Goal: Navigation & Orientation: Find specific page/section

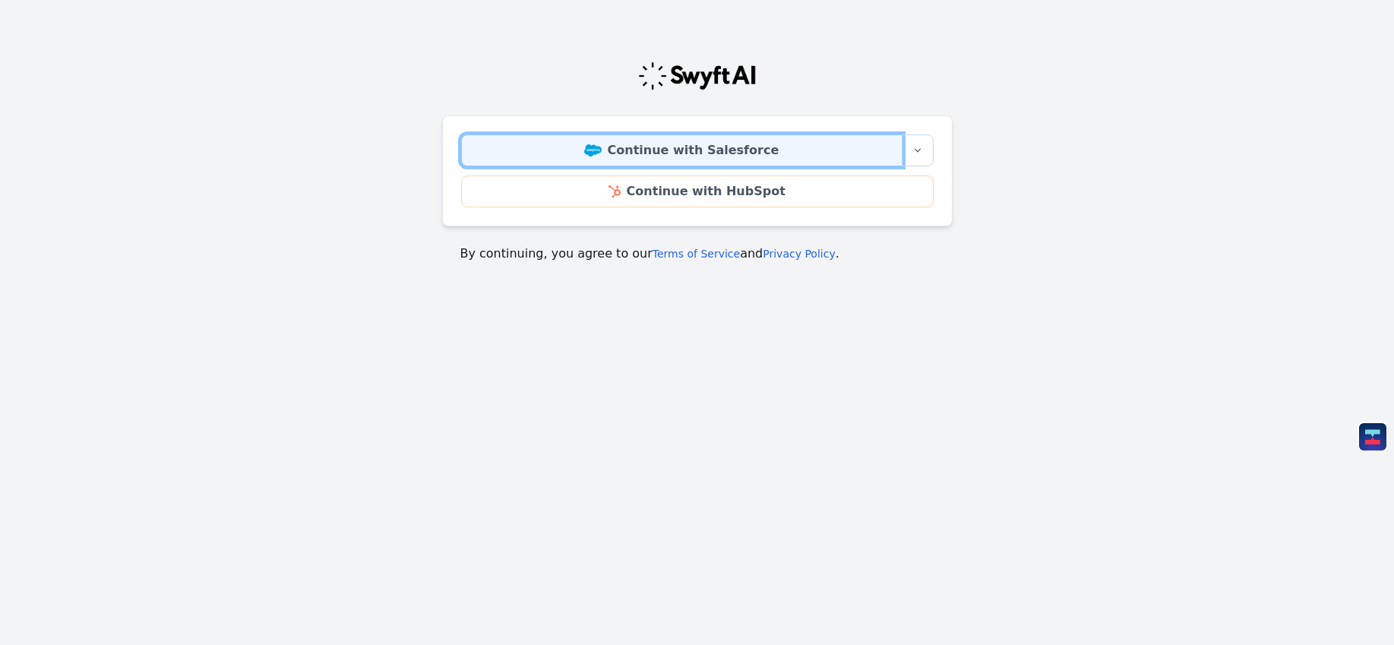
click at [634, 144] on link "Continue with Salesforce" at bounding box center [681, 150] width 441 height 32
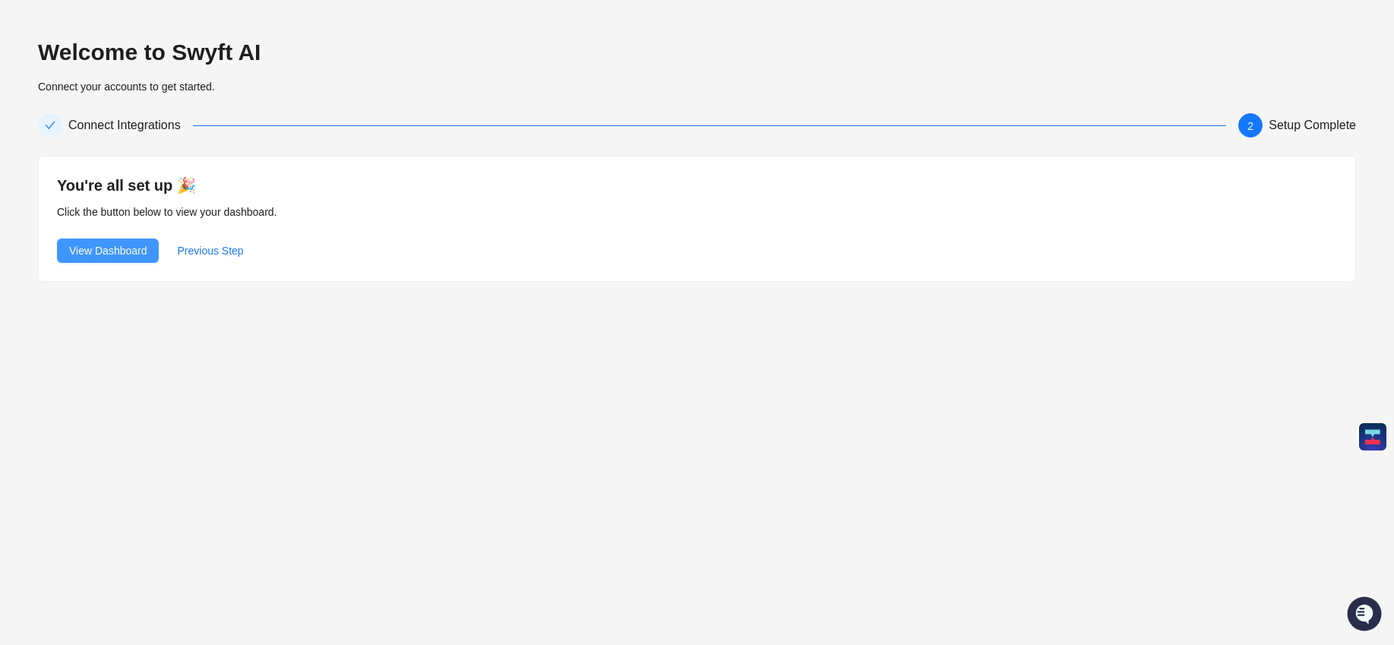
click at [110, 247] on span "View Dashboard" at bounding box center [107, 250] width 77 height 17
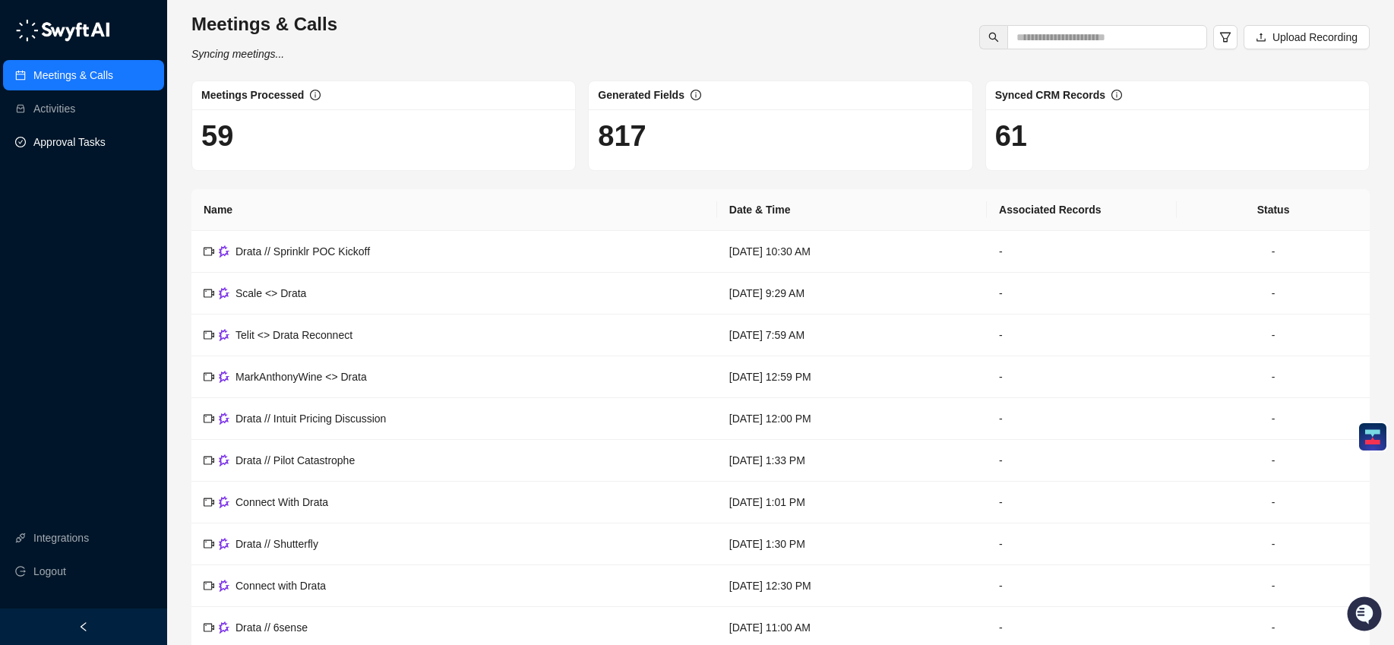
click at [77, 143] on link "Approval Tasks" at bounding box center [69, 142] width 72 height 30
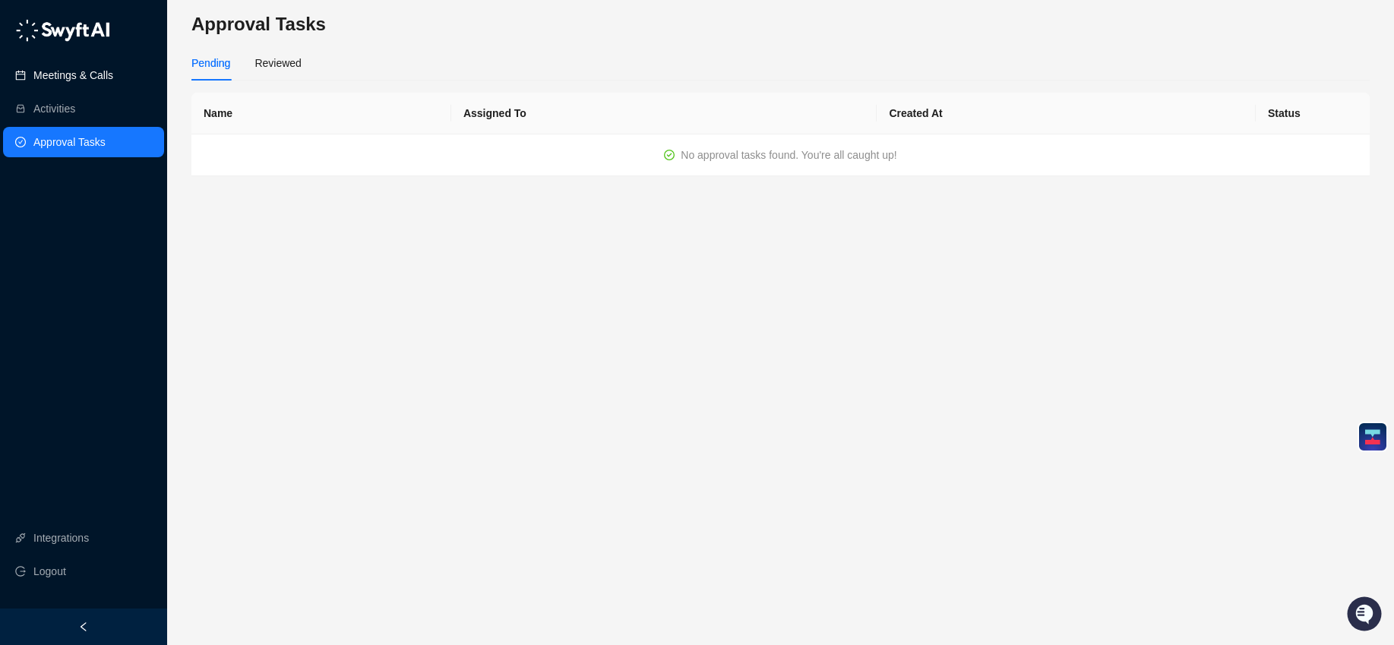
drag, startPoint x: 58, startPoint y: 74, endPoint x: 68, endPoint y: 79, distance: 10.9
click at [59, 74] on link "Meetings & Calls" at bounding box center [73, 75] width 80 height 30
